Goal: Find contact information: Find contact information

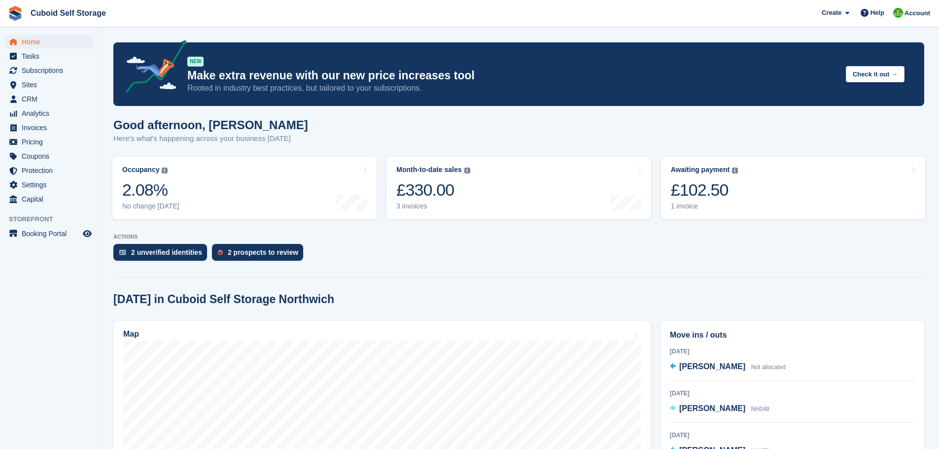
scroll to position [148, 0]
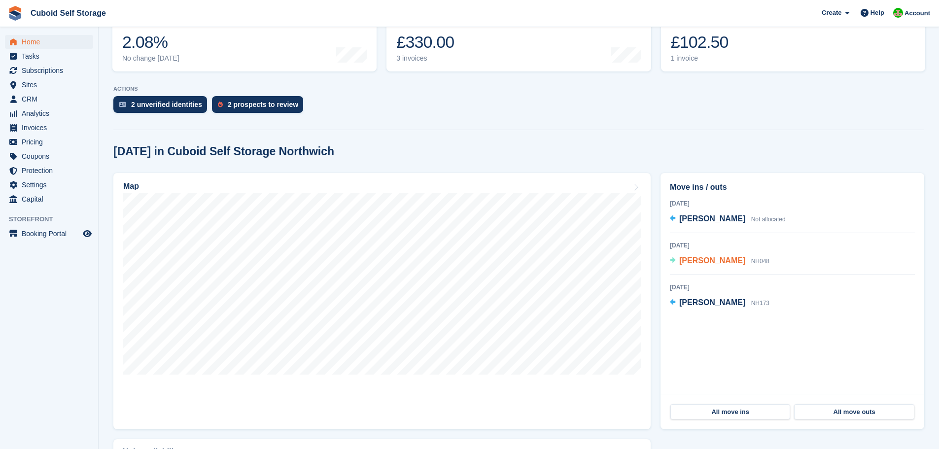
click at [729, 262] on span "[PERSON_NAME]" at bounding box center [712, 260] width 66 height 8
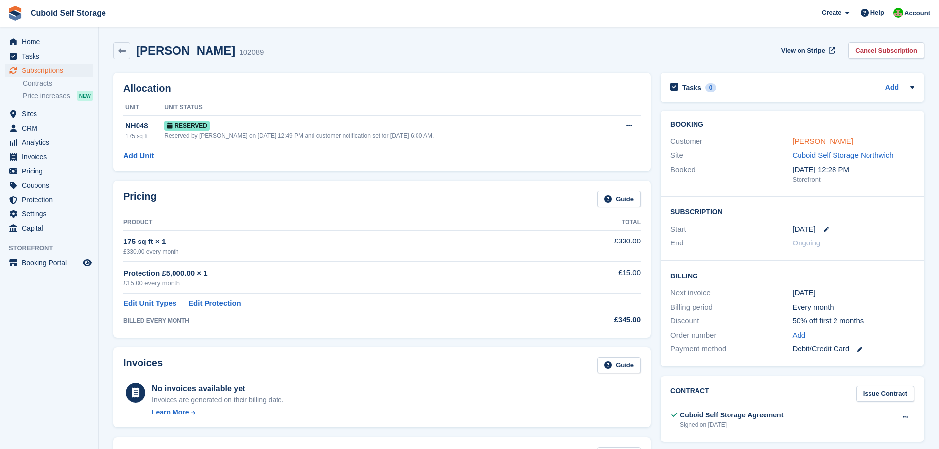
click at [805, 141] on link "[PERSON_NAME]" at bounding box center [823, 141] width 61 height 8
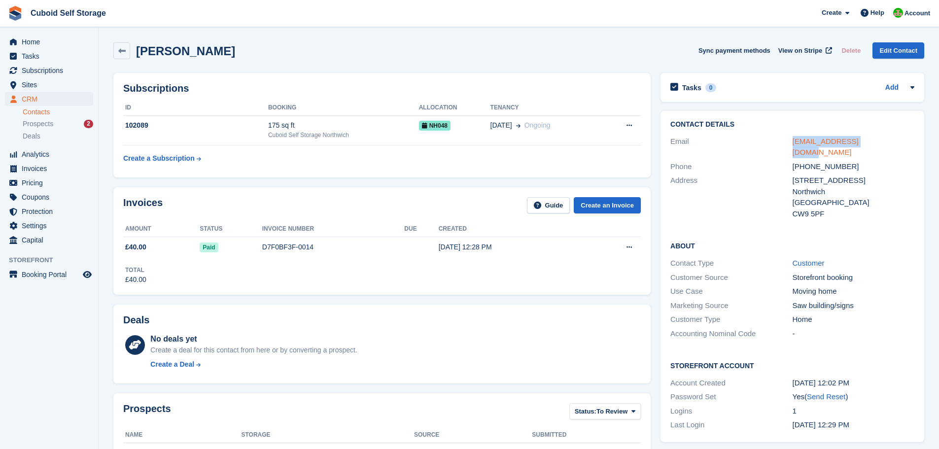
drag, startPoint x: 883, startPoint y: 143, endPoint x: 793, endPoint y: 144, distance: 90.2
click at [793, 144] on div "[EMAIL_ADDRESS][DOMAIN_NAME]" at bounding box center [854, 147] width 122 height 22
copy link "[EMAIL_ADDRESS][DOMAIN_NAME]"
